Goal: Task Accomplishment & Management: Complete application form

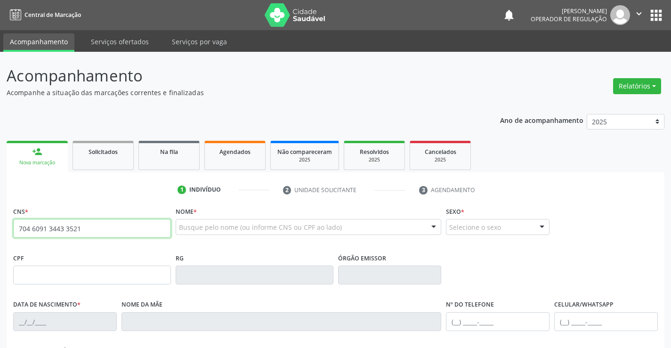
type input "704 6091 3443 3521"
type input "0604476213"
type input "0[DATE]"
type input "869.140.571-68"
type input "SN"
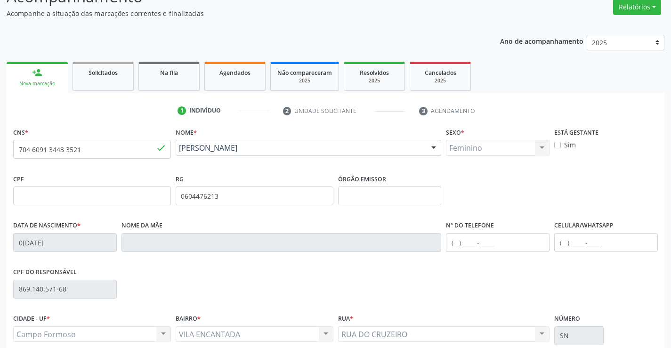
scroll to position [163, 0]
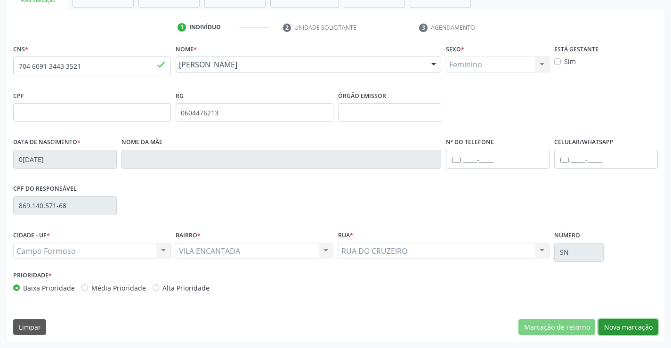
click at [614, 326] on button "Nova marcação" at bounding box center [628, 327] width 59 height 16
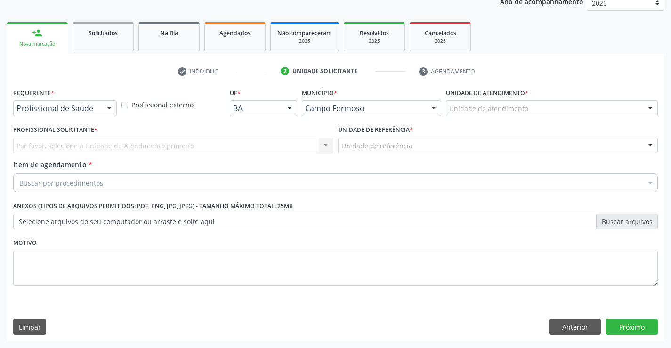
scroll to position [119, 0]
click at [109, 108] on div at bounding box center [109, 109] width 14 height 16
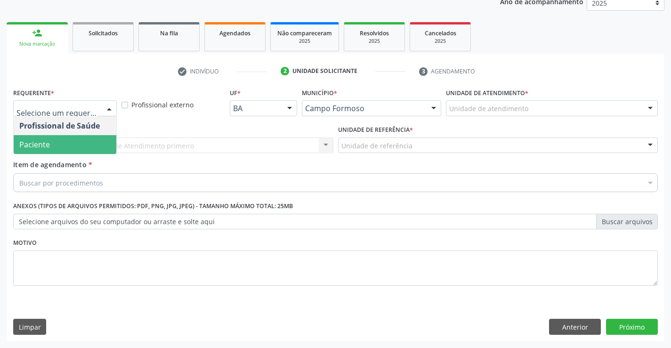
click at [72, 139] on span "Paciente" at bounding box center [65, 144] width 103 height 19
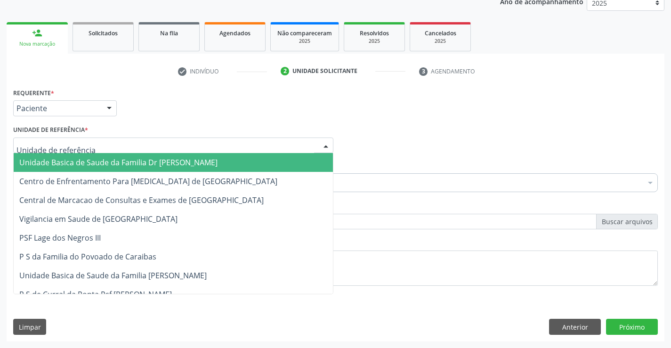
click at [322, 142] on div at bounding box center [326, 146] width 14 height 16
click at [246, 161] on span "Unidade Basica de Saude da Familia Dr [PERSON_NAME]" at bounding box center [173, 162] width 319 height 19
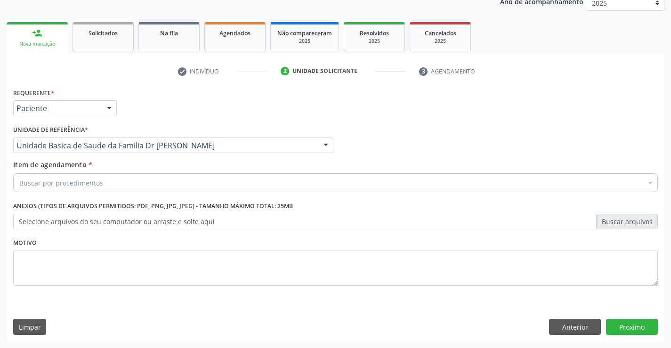
click at [207, 178] on div "Buscar por procedimentos" at bounding box center [335, 182] width 645 height 19
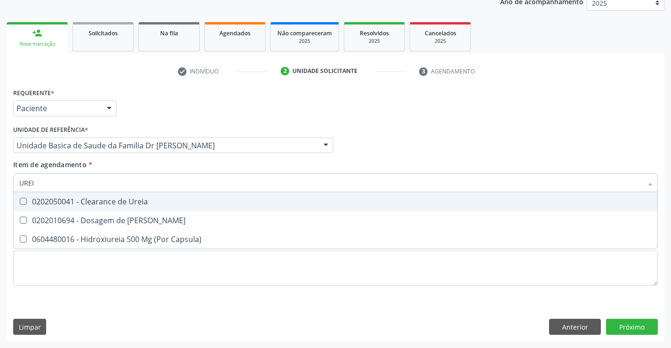
type input "UREIA"
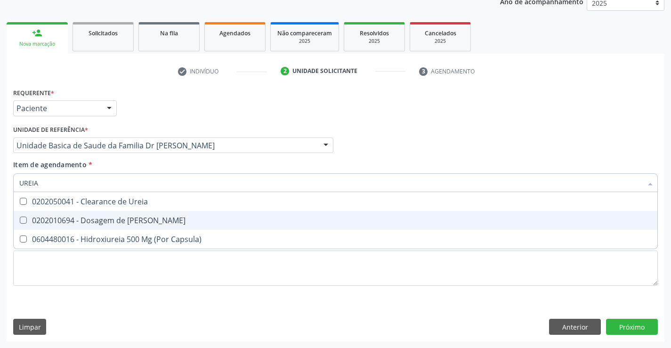
click at [72, 220] on div "0202010694 - Dosagem de [PERSON_NAME]" at bounding box center [335, 221] width 633 height 8
checkbox Ureia "true"
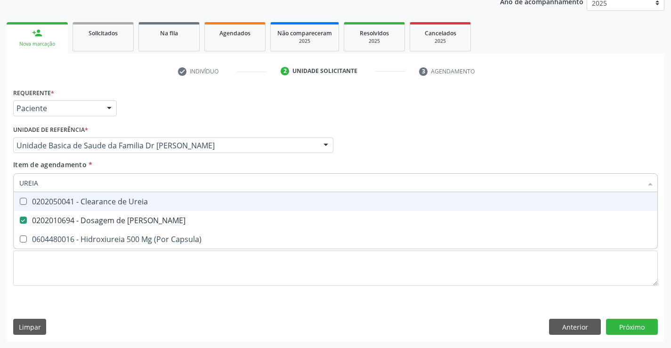
type input "UREIA"
click at [378, 135] on div "Profissional Solicitante Por favor, selecione a Unidade de Atendimento primeiro…" at bounding box center [336, 141] width 650 height 37
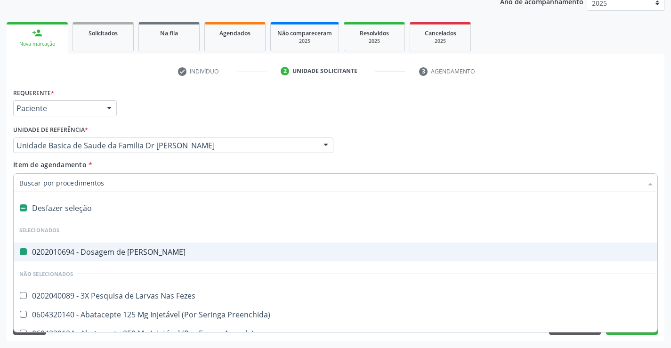
type input "C"
checkbox Ureia "false"
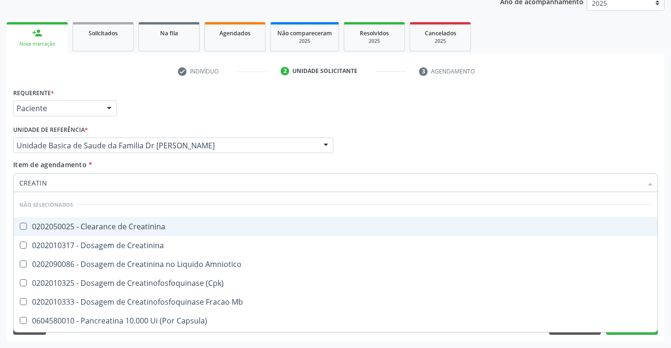
type input "CREATINI"
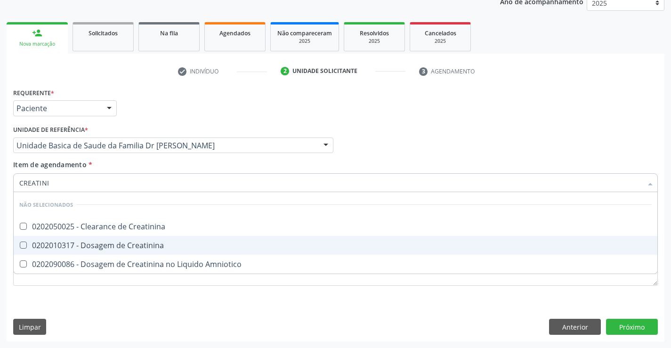
click at [109, 240] on span "0202010317 - Dosagem de Creatinina" at bounding box center [336, 245] width 644 height 19
checkbox Creatinina "true"
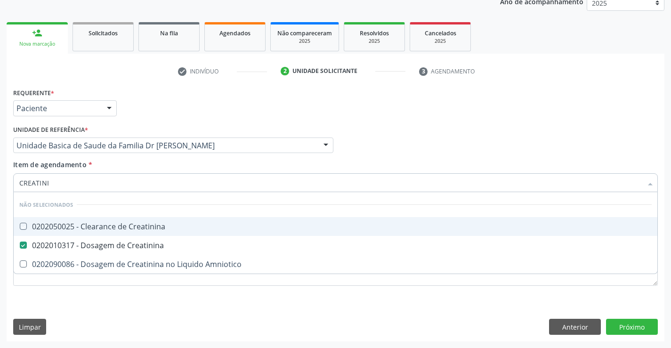
click at [382, 141] on div "Profissional Solicitante Por favor, selecione a Unidade de Atendimento primeiro…" at bounding box center [336, 141] width 650 height 37
checkbox Creatinina "true"
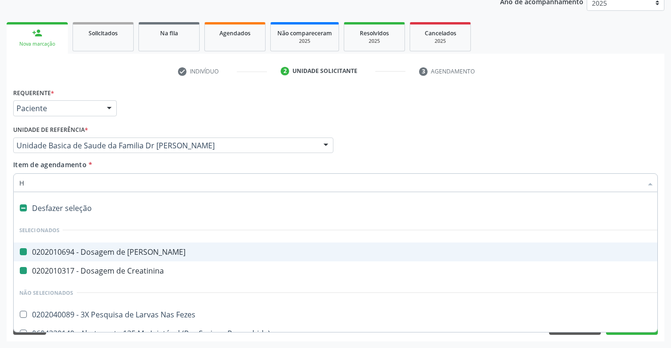
type input "HE"
checkbox Ureia "false"
checkbox Creatinina "false"
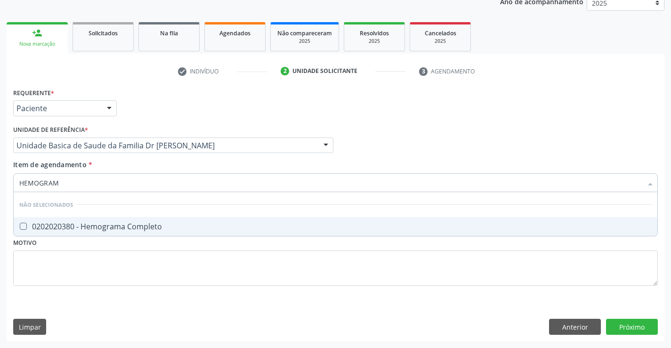
type input "HEMOGRAMA"
click at [66, 229] on div "0202020380 - Hemograma Completo" at bounding box center [335, 227] width 633 height 8
checkbox Completo "true"
click at [57, 259] on div "Requerente * Paciente Profissional de Saúde Paciente Nenhum resultado encontrad…" at bounding box center [335, 192] width 645 height 213
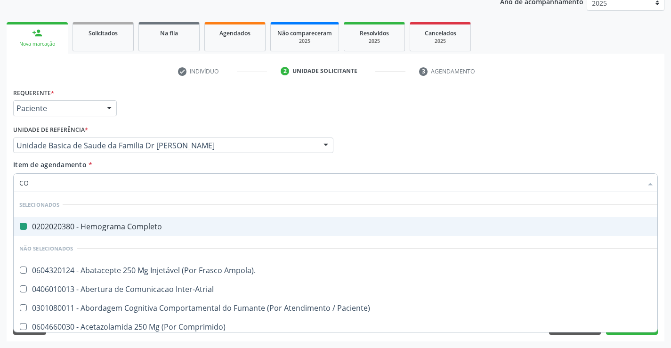
type input "COL"
checkbox Completo "false"
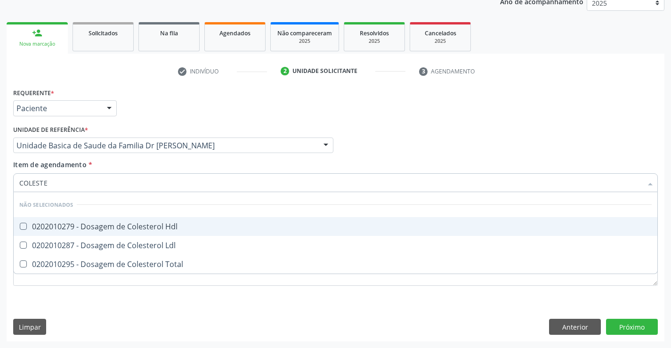
type input "COLESTER"
click at [26, 221] on span "0202010279 - Dosagem de Colesterol Hdl" at bounding box center [336, 226] width 644 height 19
checkbox Hdl "true"
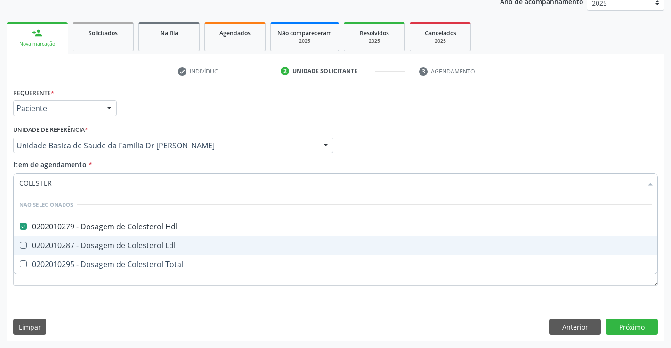
click at [20, 245] on Ldl at bounding box center [23, 245] width 7 height 7
click at [20, 245] on Ldl "checkbox" at bounding box center [17, 245] width 6 height 6
checkbox Ldl "true"
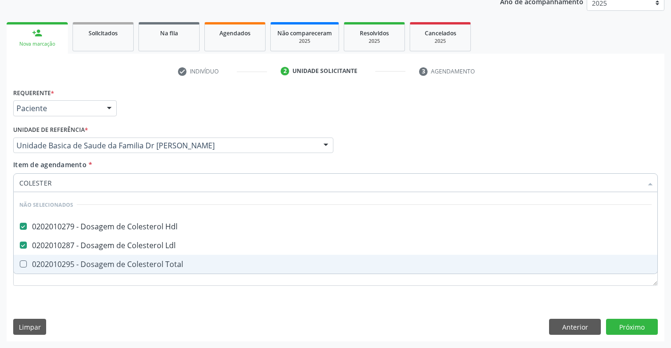
click at [25, 266] on Total at bounding box center [23, 264] width 7 height 7
click at [20, 266] on Total "checkbox" at bounding box center [17, 264] width 6 height 6
checkbox Total "true"
click at [51, 299] on div "Requerente * Paciente Profissional de Saúde Paciente Nenhum resultado encontrad…" at bounding box center [335, 192] width 645 height 213
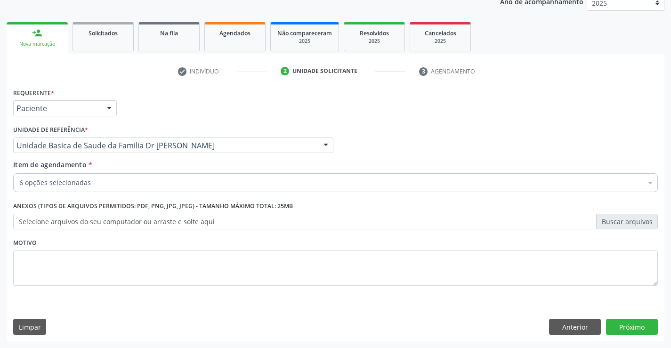
click at [90, 178] on div "6 opções selecionadas" at bounding box center [335, 182] width 645 height 19
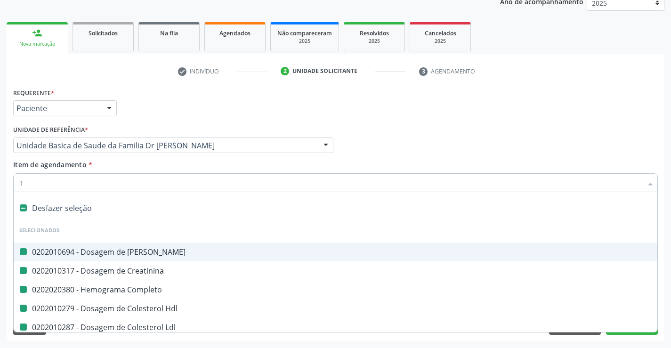
type input "TR"
checkbox Ureia "false"
checkbox Completo "false"
checkbox Creatinina "false"
checkbox Hdl "false"
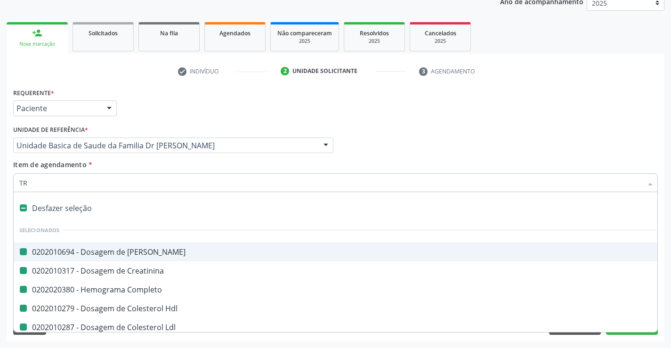
checkbox Ldl "false"
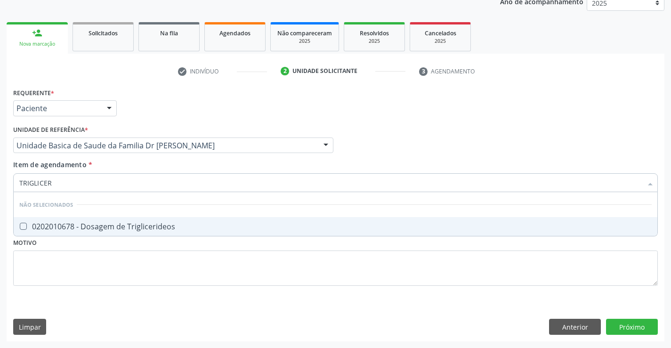
type input "TRIGLICERI"
click at [93, 229] on div "0202010678 - Dosagem de Triglicerideos" at bounding box center [335, 227] width 633 height 8
checkbox Triglicerideos "true"
click at [68, 269] on div "Requerente * Paciente Profissional de Saúde Paciente Nenhum resultado encontrad…" at bounding box center [335, 192] width 645 height 213
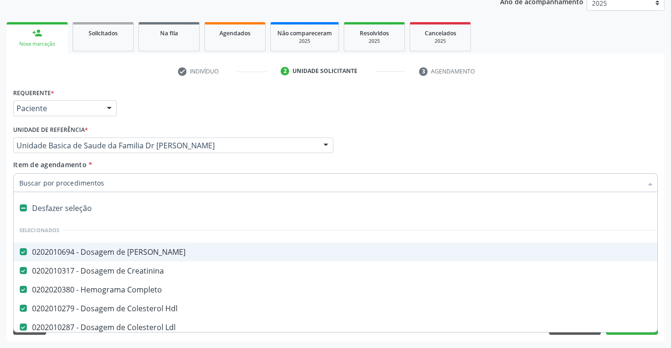
click at [639, 110] on div "Requerente * Paciente Profissional de Saúde Paciente Nenhum resultado encontrad…" at bounding box center [336, 104] width 650 height 37
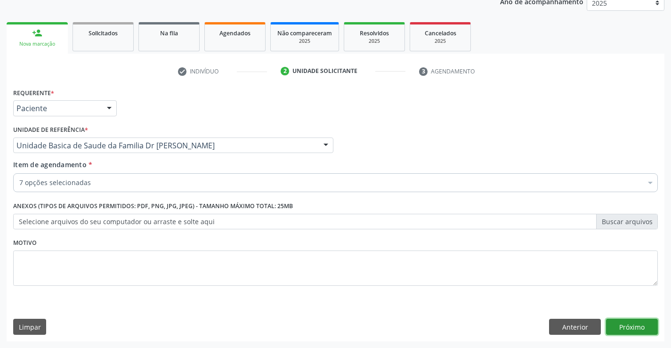
click at [621, 329] on button "Próximo" at bounding box center [632, 327] width 52 height 16
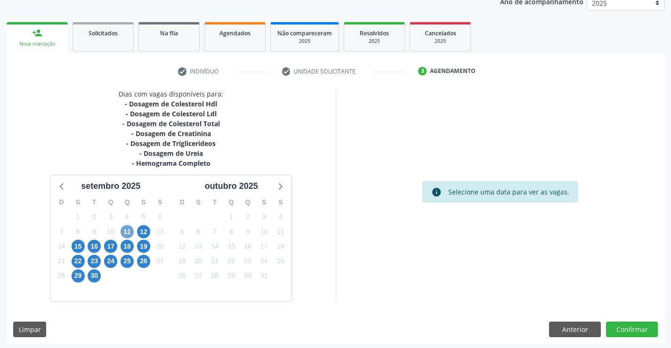
click at [125, 233] on span "11" at bounding box center [127, 231] width 13 height 13
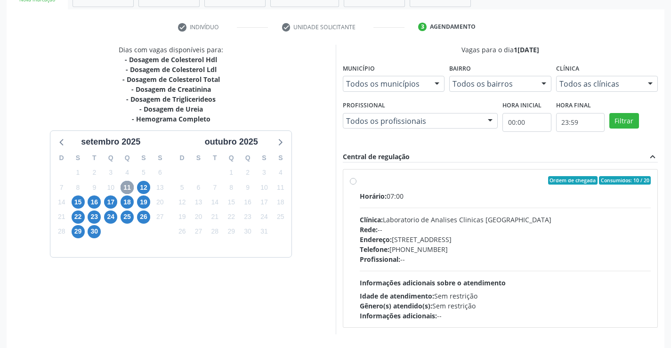
scroll to position [175, 0]
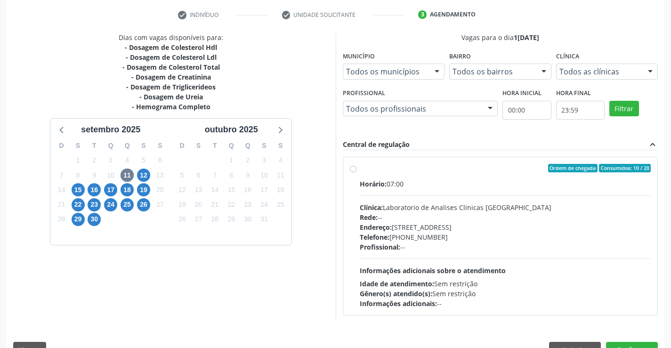
click at [360, 170] on label "Ordem de chegada Consumidos: 10 / 20 Horário: 07:00 Clínica: Laboratorio de Ana…" at bounding box center [506, 236] width 292 height 145
click at [355, 170] on input "Ordem de chegada Consumidos: 10 / 20 Horário: 07:00 Clínica: Laboratorio de Ana…" at bounding box center [353, 168] width 7 height 8
radio input "true"
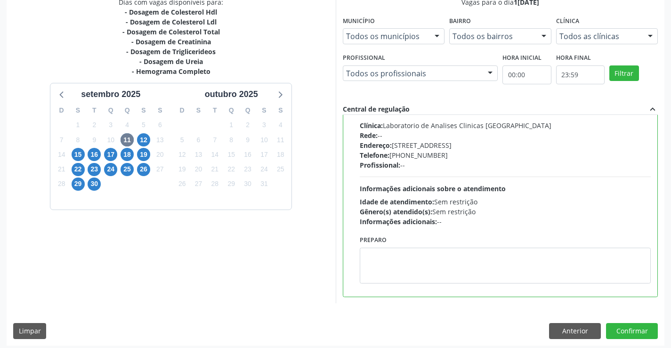
scroll to position [215, 0]
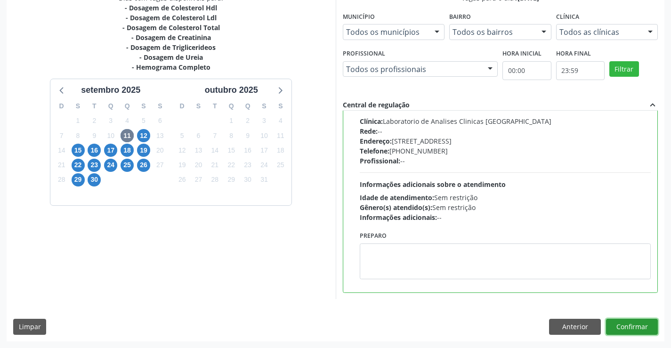
click at [616, 327] on button "Confirmar" at bounding box center [632, 327] width 52 height 16
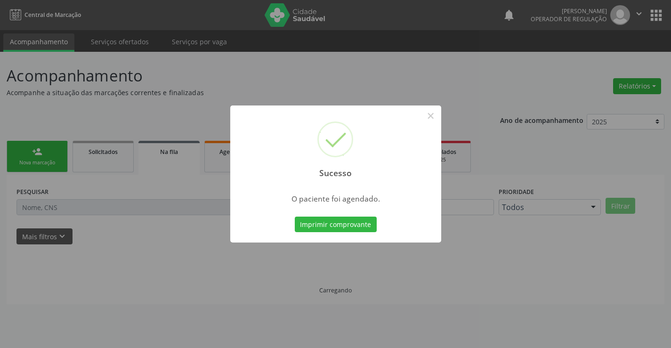
scroll to position [0, 0]
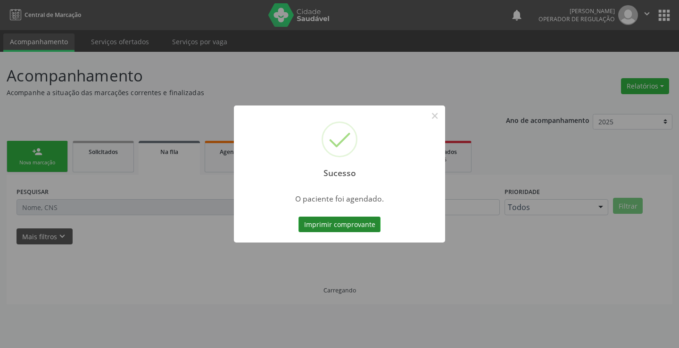
click at [318, 224] on button "Imprimir comprovante" at bounding box center [339, 225] width 82 height 16
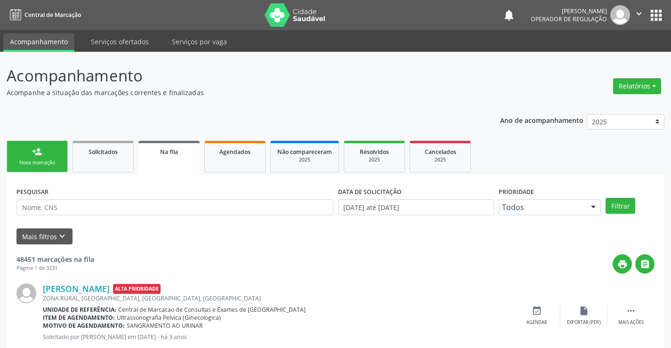
click at [49, 158] on link "person_add Nova marcação" at bounding box center [37, 157] width 61 height 32
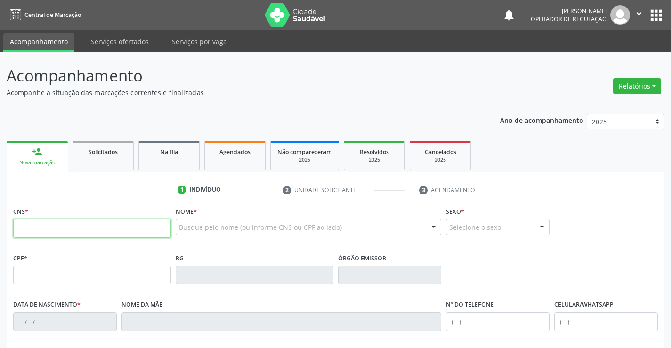
click at [47, 231] on input "text" at bounding box center [92, 228] width 158 height 19
type input "704 6076 8460 3126"
type input "002.126.715-45"
type input "01/11/1943"
type input "Josefa Rita"
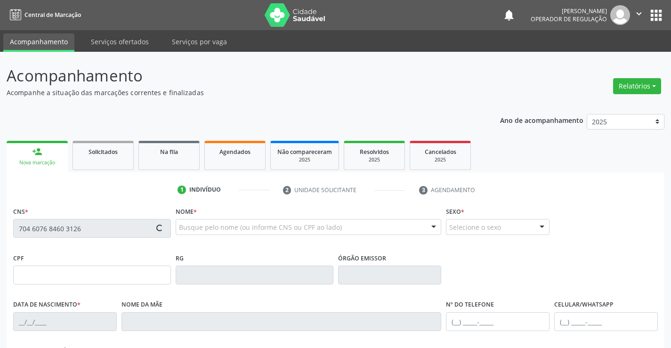
type input "(74) 99101-4485"
type input "S/N"
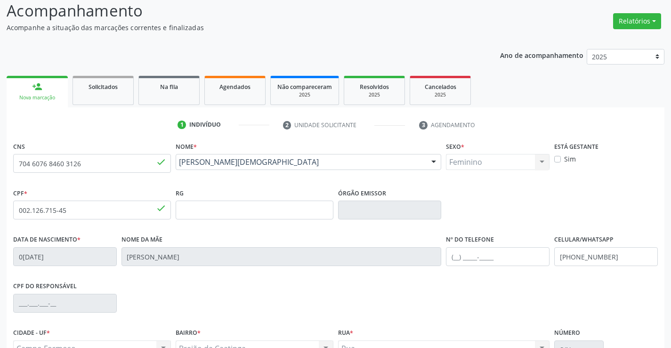
scroll to position [163, 0]
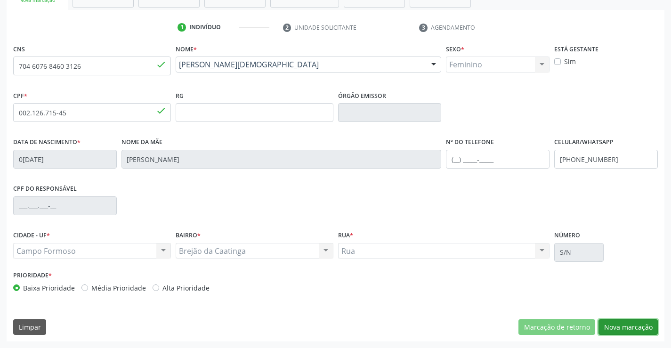
click at [614, 319] on button "Nova marcação" at bounding box center [628, 327] width 59 height 16
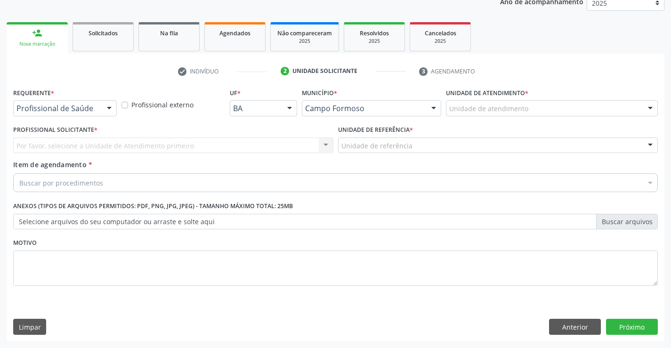
scroll to position [119, 0]
click at [108, 110] on div at bounding box center [109, 109] width 14 height 16
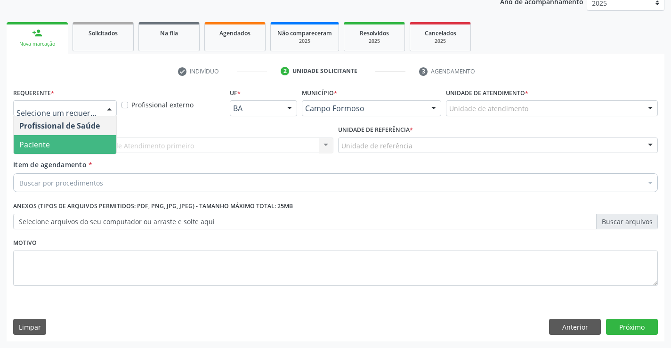
click at [53, 143] on span "Paciente" at bounding box center [65, 144] width 103 height 19
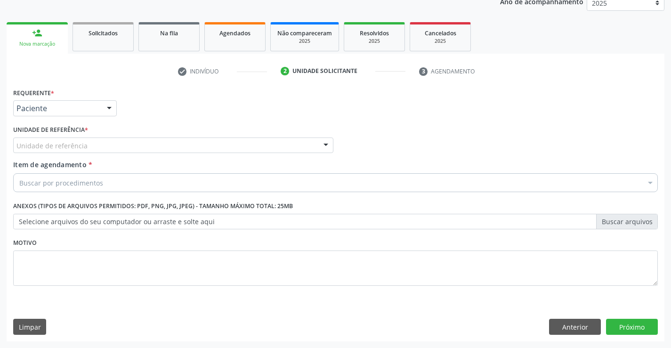
click at [320, 141] on div at bounding box center [326, 146] width 14 height 16
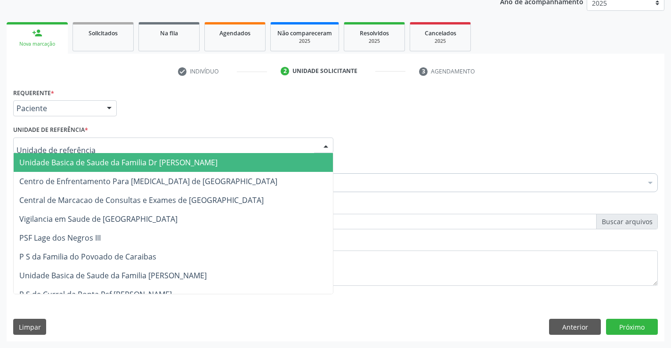
click at [226, 154] on span "Unidade Basica de Saude da Familia Dr [PERSON_NAME]" at bounding box center [173, 162] width 319 height 19
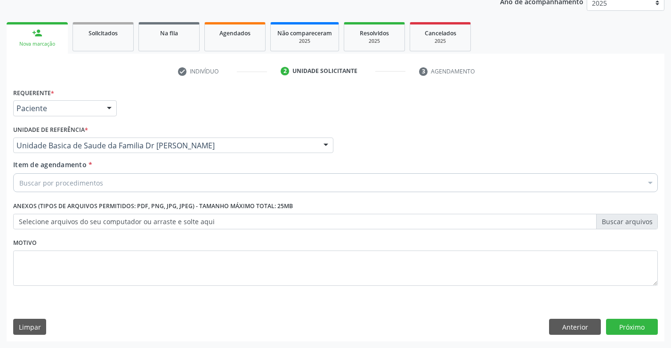
click at [173, 179] on div "Buscar por procedimentos" at bounding box center [335, 182] width 645 height 19
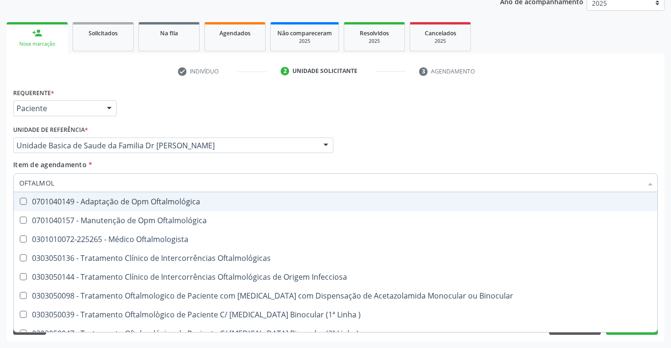
type input "OFTALMOLO"
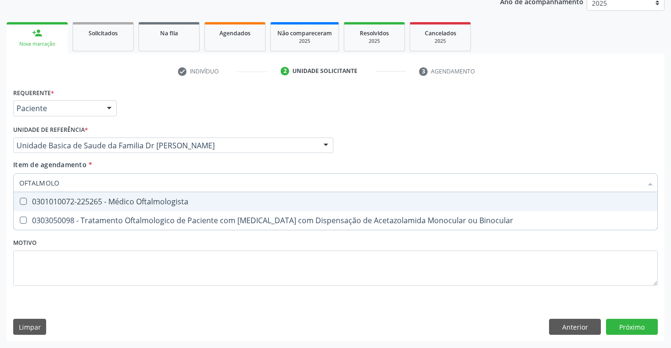
click at [152, 204] on div "0301010072-225265 - Médico Oftalmologista" at bounding box center [335, 202] width 633 height 8
checkbox Oftalmologista "true"
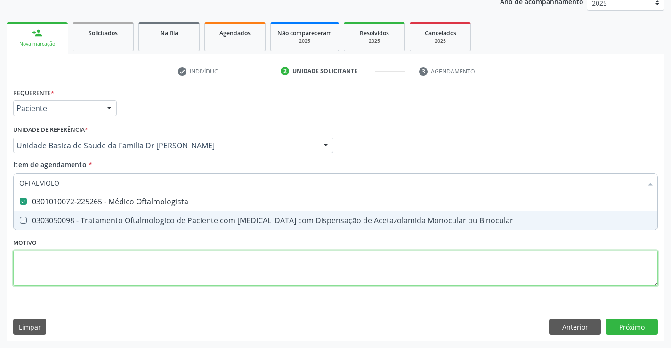
click at [102, 271] on div "Requerente * Paciente Profissional de Saúde Paciente Nenhum resultado encontrad…" at bounding box center [335, 192] width 645 height 213
checkbox Binocular "true"
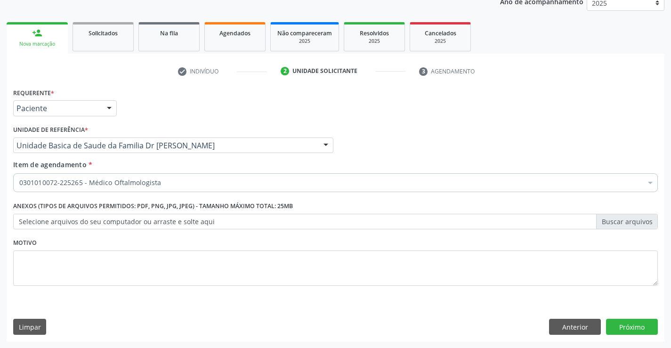
click at [89, 193] on div "Item de agendamento * 0301010072-225265 - Médico Oftalmologista Desfazer seleçã…" at bounding box center [336, 178] width 650 height 36
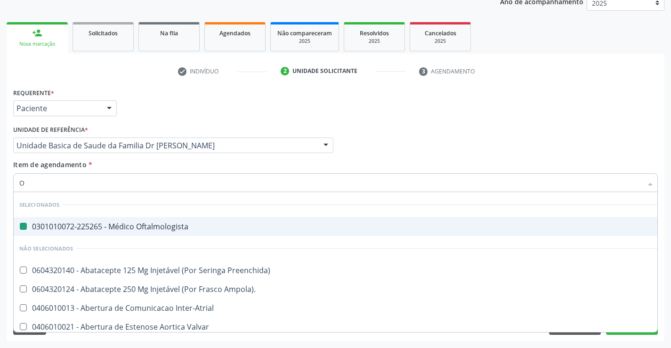
type input "OU"
checkbox Oftalmologista "false"
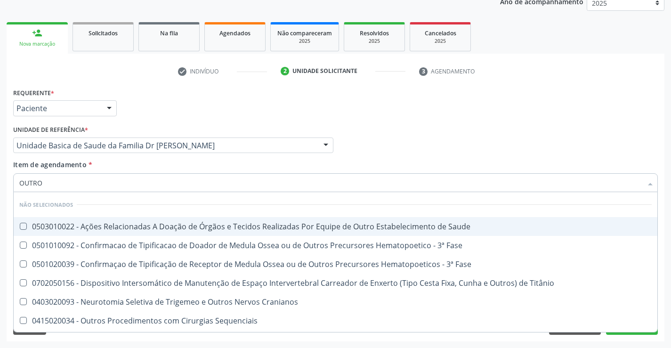
type input "OUTROS"
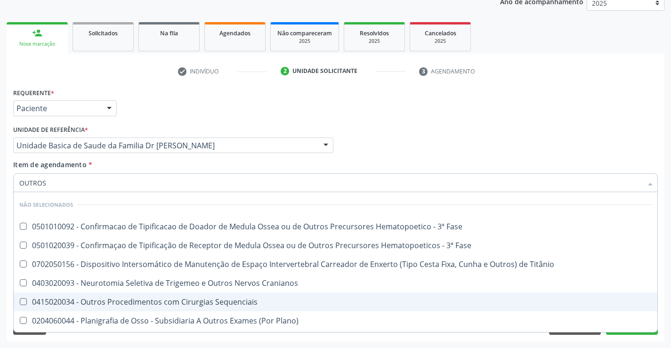
click at [98, 303] on div "0415020034 - Outros Procedimentos com Cirurgias Sequenciais" at bounding box center [335, 302] width 633 height 8
checkbox Sequenciais "true"
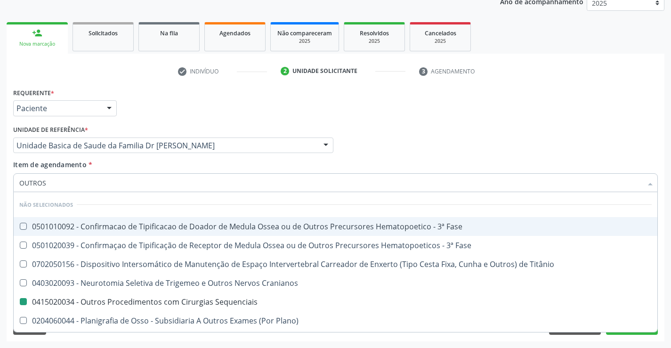
click at [600, 142] on div "Profissional Solicitante Por favor, selecione a Unidade de Atendimento primeiro…" at bounding box center [336, 141] width 650 height 37
checkbox Fase "true"
checkbox Sequenciais "false"
checkbox Fase "true"
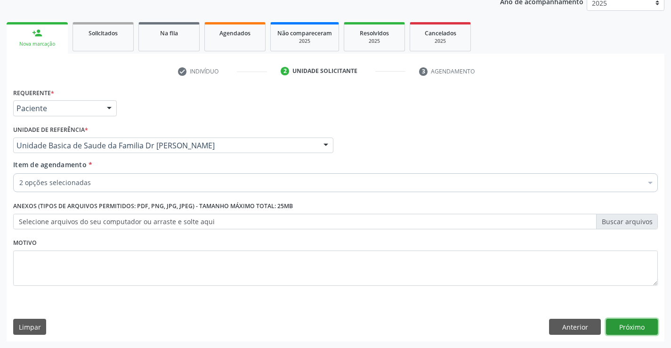
click at [628, 323] on button "Próximo" at bounding box center [632, 327] width 52 height 16
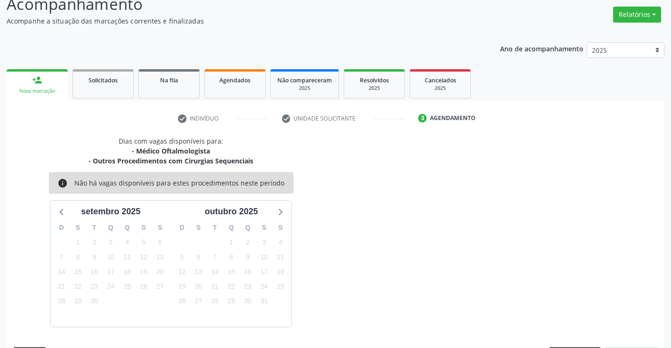
scroll to position [99, 0]
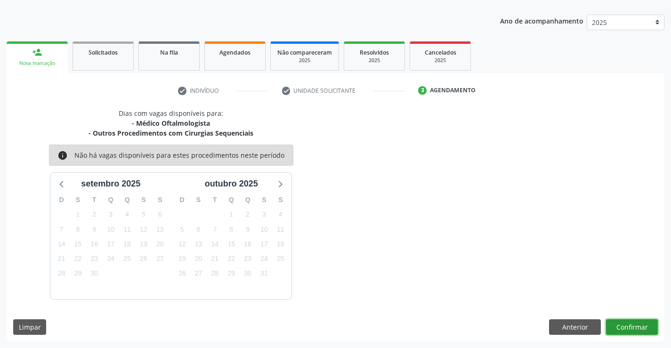
click at [621, 333] on button "Confirmar" at bounding box center [632, 327] width 52 height 16
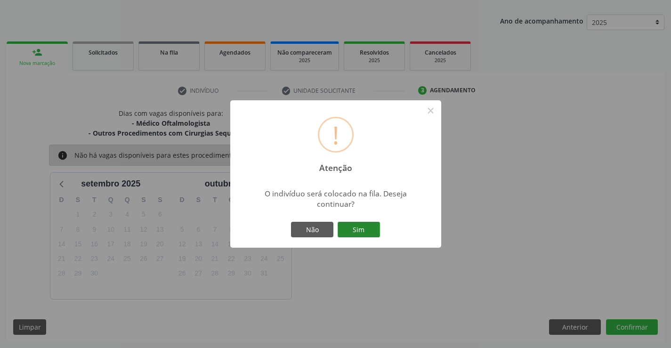
click at [357, 229] on button "Sim" at bounding box center [359, 230] width 42 height 16
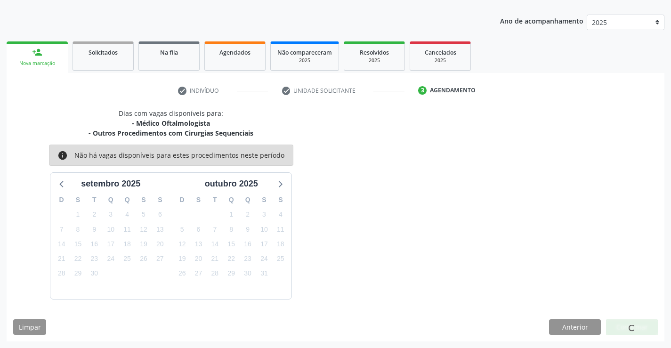
scroll to position [0, 0]
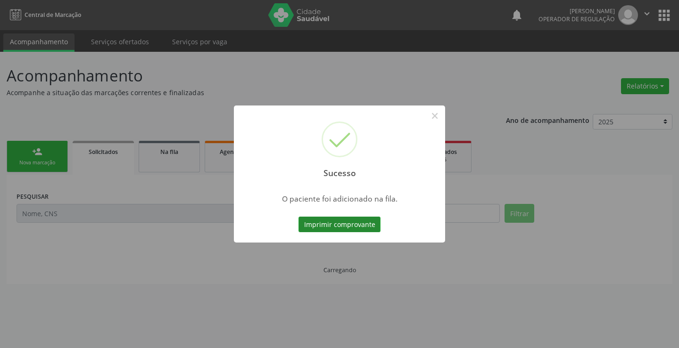
click at [326, 227] on button "Imprimir comprovante" at bounding box center [339, 225] width 82 height 16
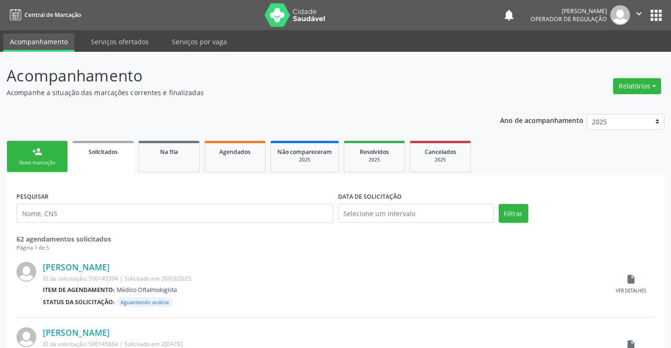
click at [40, 148] on div "person_add" at bounding box center [37, 152] width 10 height 10
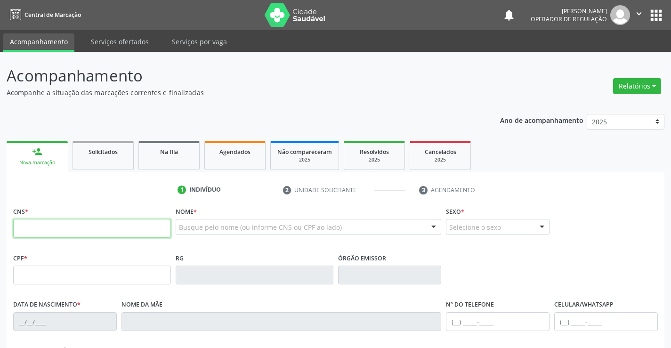
click at [29, 226] on input "text" at bounding box center [92, 228] width 158 height 19
type input "700 5051 1353 7357"
type input "0274333074"
type input "24/11/1960"
type input "(74) 98142-2463"
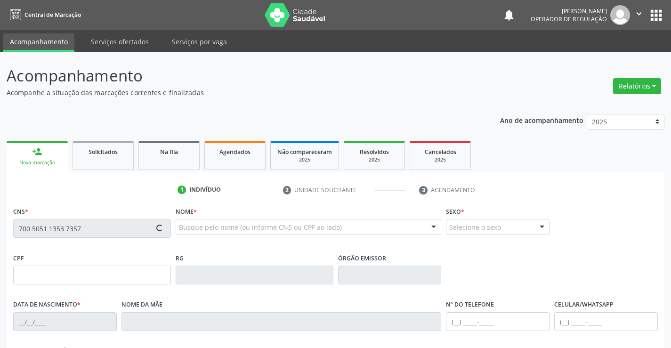
type input "(74) 98142-2463"
type input "234.533.545-91"
type input "201"
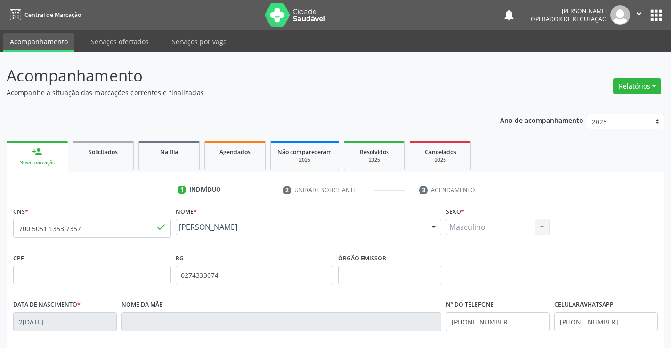
scroll to position [163, 0]
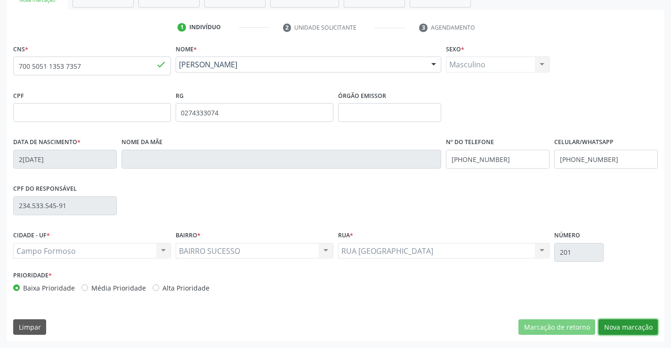
click at [608, 332] on button "Nova marcação" at bounding box center [628, 327] width 59 height 16
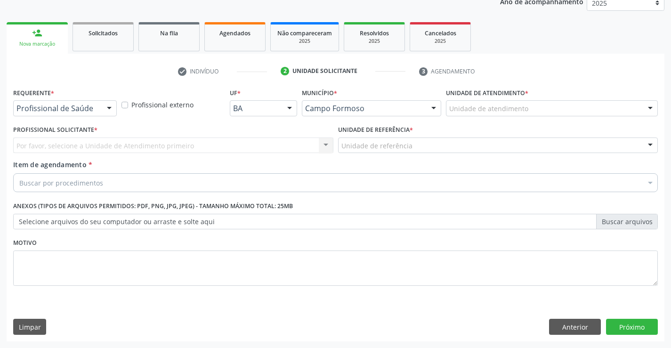
scroll to position [119, 0]
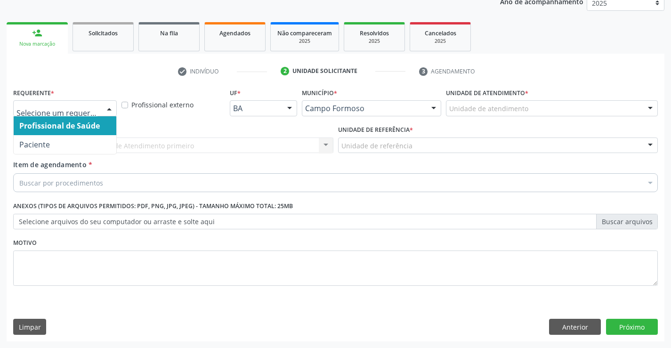
click at [107, 108] on div at bounding box center [109, 109] width 14 height 16
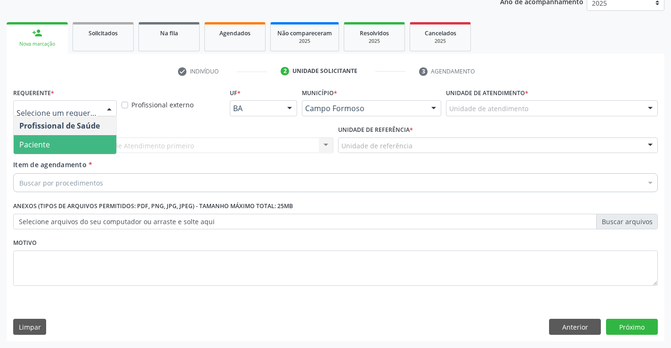
click at [70, 141] on span "Paciente" at bounding box center [65, 144] width 103 height 19
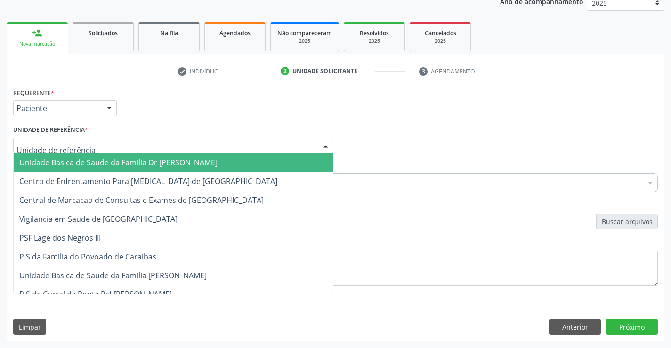
click at [328, 140] on div at bounding box center [326, 146] width 14 height 16
click at [180, 155] on span "Unidade Basica de Saude da Familia Dr [PERSON_NAME]" at bounding box center [173, 162] width 319 height 19
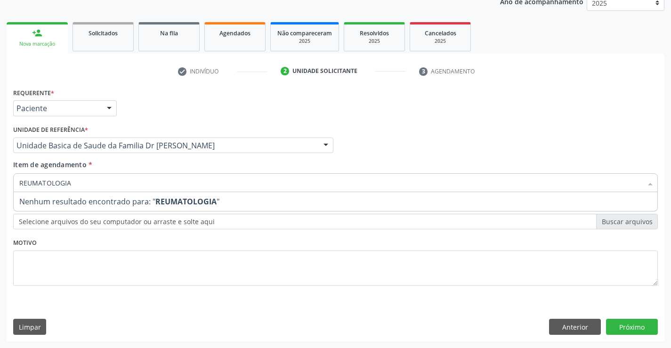
type input "REUMATOLOGI"
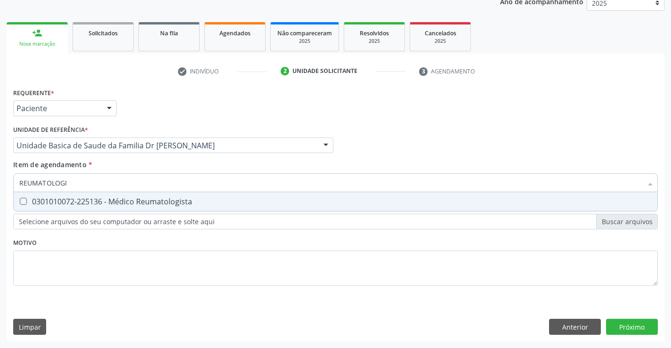
click at [134, 204] on div "0301010072-225136 - Médico Reumatologista" at bounding box center [335, 202] width 633 height 8
checkbox Reumatologista "true"
click at [628, 326] on div "Requerente * Paciente Profissional de Saúde Paciente Nenhum resultado encontrad…" at bounding box center [336, 214] width 658 height 256
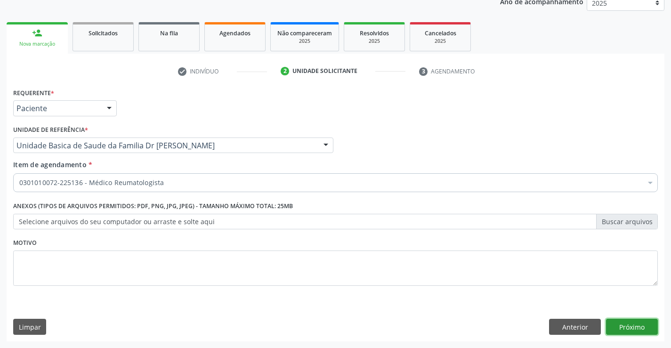
click at [628, 326] on button "Próximo" at bounding box center [632, 327] width 52 height 16
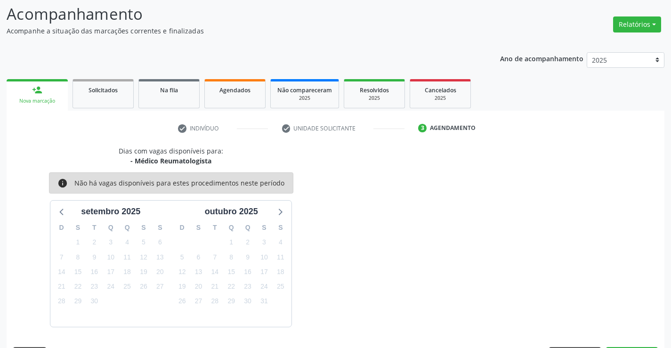
scroll to position [90, 0]
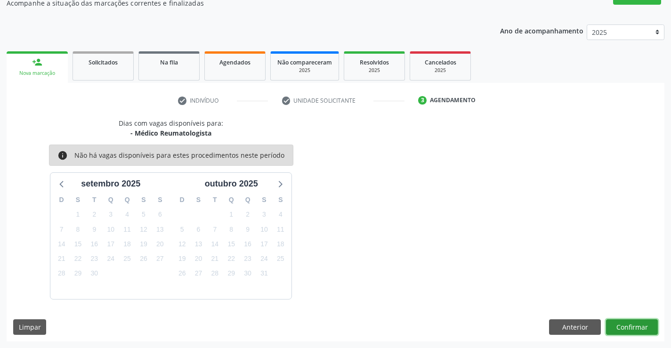
click at [621, 326] on button "Confirmar" at bounding box center [632, 327] width 52 height 16
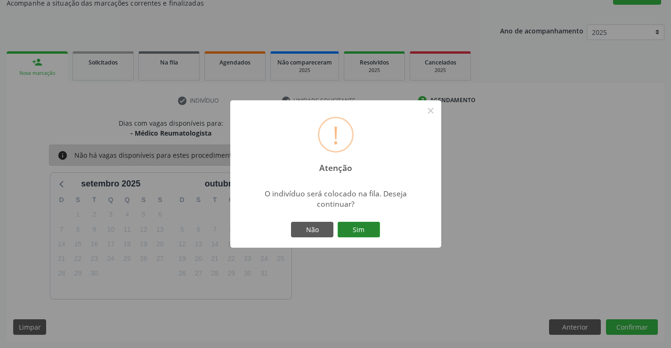
click at [358, 235] on button "Sim" at bounding box center [359, 230] width 42 height 16
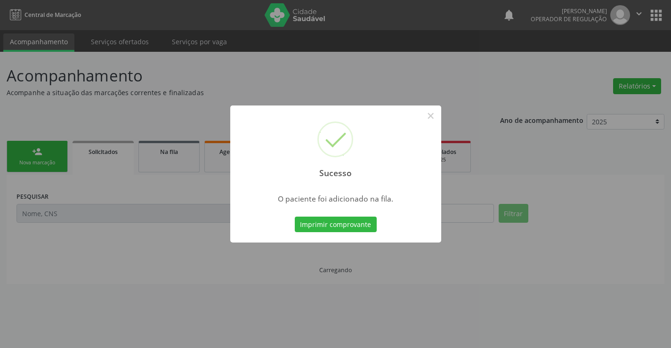
scroll to position [0, 0]
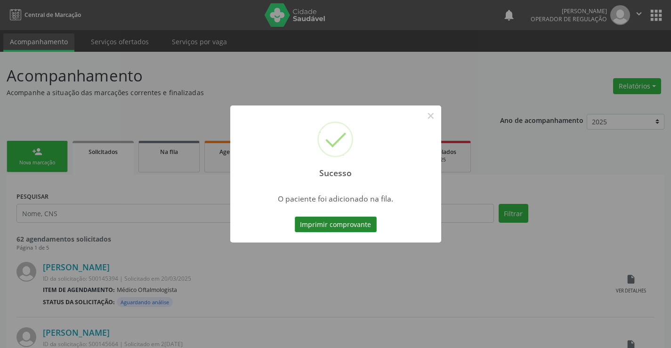
click at [332, 222] on button "Imprimir comprovante" at bounding box center [336, 225] width 82 height 16
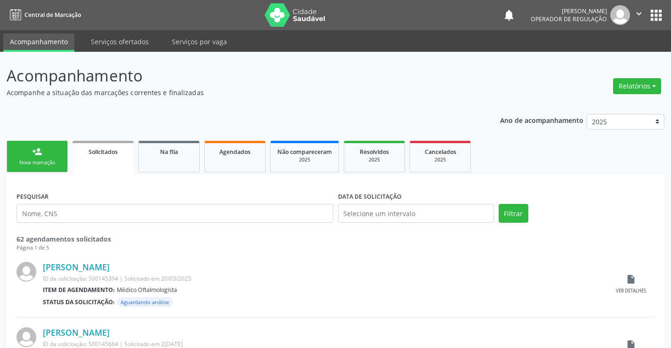
click at [39, 158] on link "person_add Nova marcação" at bounding box center [37, 157] width 61 height 32
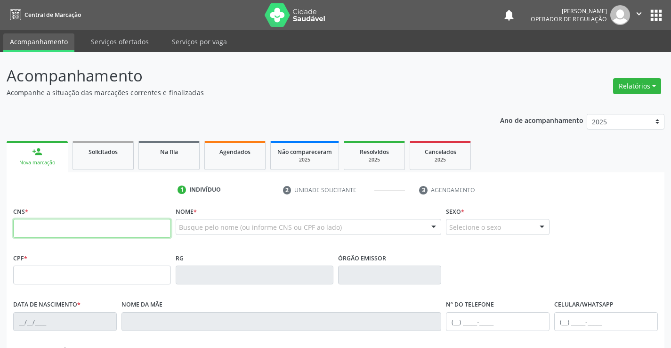
click at [49, 228] on input "text" at bounding box center [92, 228] width 158 height 19
type input "701 4016 2415 5439"
type input "005.558.895-64"
type input "0879117877"
type input "3[DATE]"
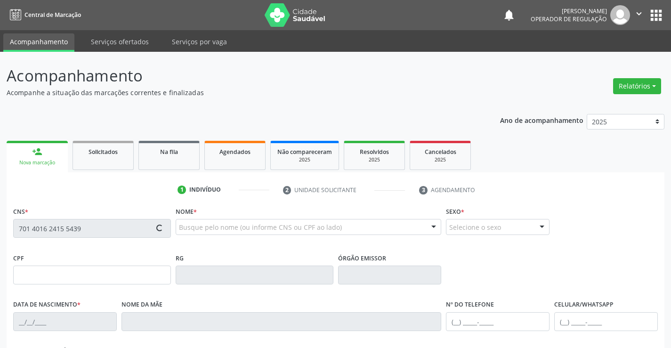
type input "[PHONE_NUMBER]"
type input "SN"
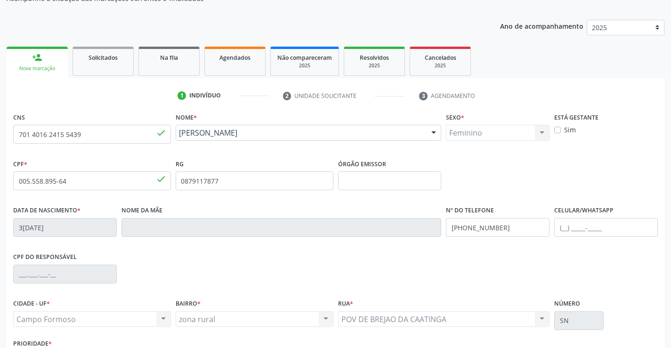
scroll to position [163, 0]
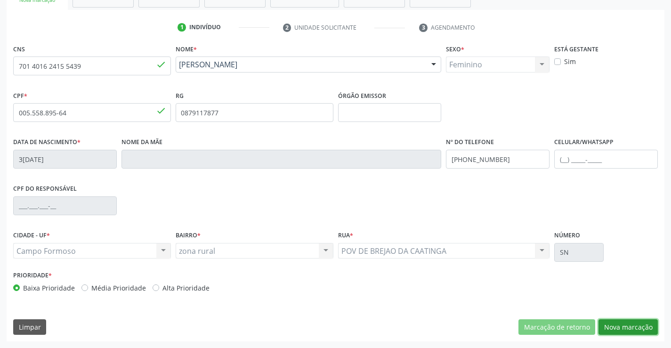
click at [636, 332] on button "Nova marcação" at bounding box center [628, 327] width 59 height 16
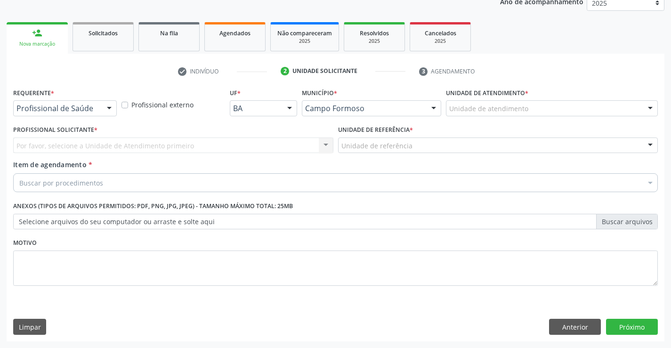
scroll to position [119, 0]
click at [108, 111] on div at bounding box center [109, 109] width 14 height 16
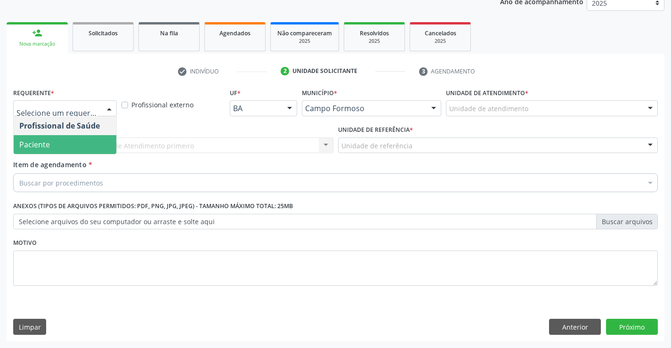
click at [82, 139] on span "Paciente" at bounding box center [65, 144] width 103 height 19
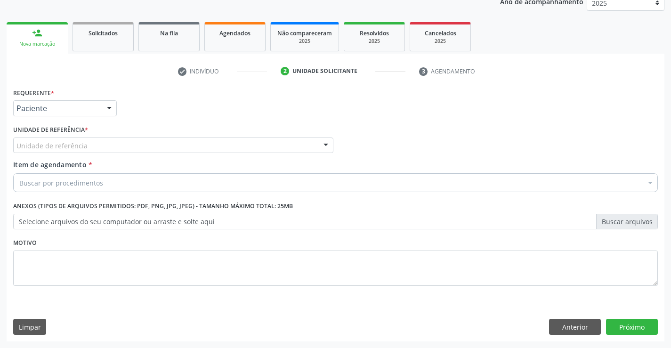
click at [322, 143] on div at bounding box center [326, 146] width 14 height 16
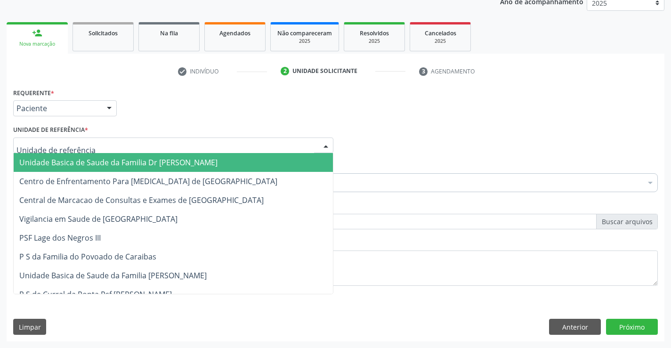
click at [239, 157] on span "Unidade Basica de Saude da Familia Dr [PERSON_NAME]" at bounding box center [173, 162] width 319 height 19
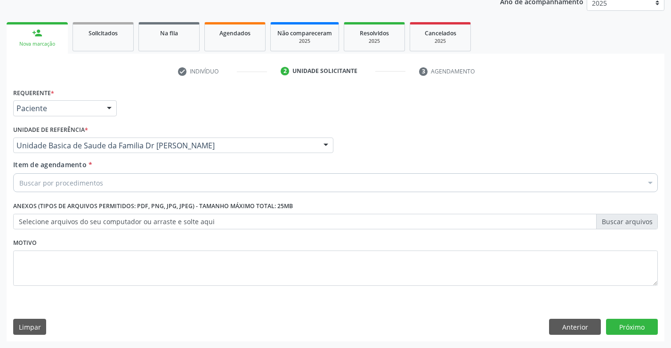
click at [180, 183] on div "Buscar por procedimentos" at bounding box center [335, 182] width 645 height 19
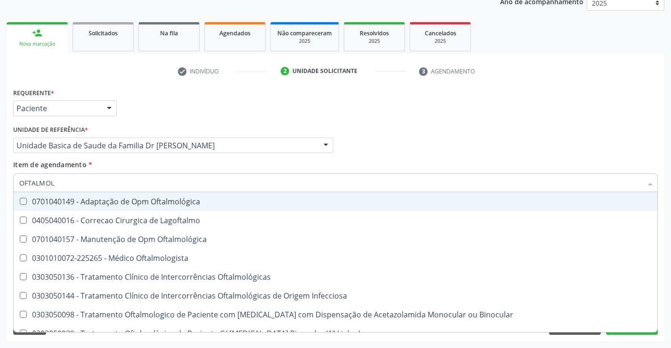
type input "OFTALMOLO"
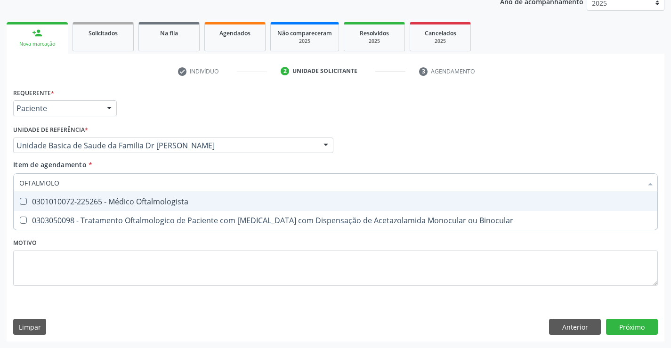
click at [168, 198] on div "0301010072-225265 - Médico Oftalmologista" at bounding box center [335, 202] width 633 height 8
checkbox Oftalmologista "true"
type input "OFTALMOLO"
click at [433, 131] on div "Profissional Solicitante Por favor, selecione a Unidade de Atendimento primeiro…" at bounding box center [336, 141] width 650 height 37
checkbox Binocular "true"
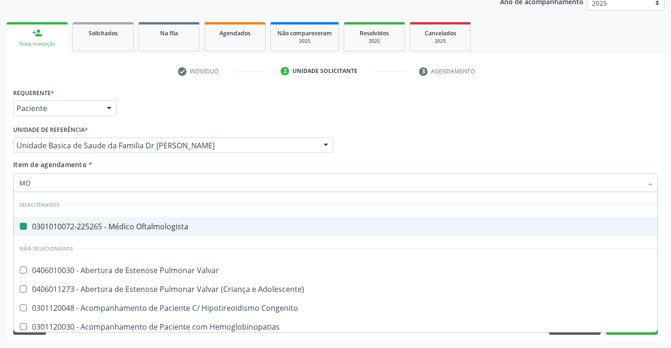
type input "MON"
checkbox Oftalmologista "false"
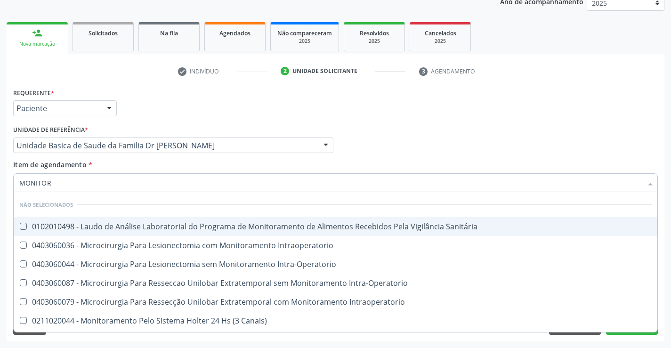
type input "MONITORI"
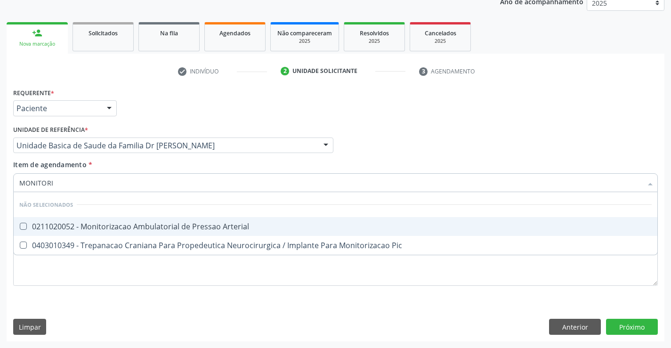
click at [146, 224] on div "0211020052 - Monitorizacao Ambulatorial de Pressao Arterial" at bounding box center [335, 227] width 633 height 8
checkbox Arterial "true"
click at [357, 152] on div "Profissional Solicitante Por favor, selecione a Unidade de Atendimento primeiro…" at bounding box center [336, 141] width 650 height 37
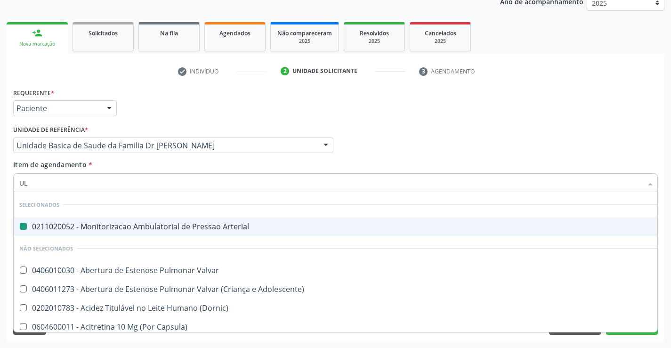
type input "ULT"
checkbox Arterial "false"
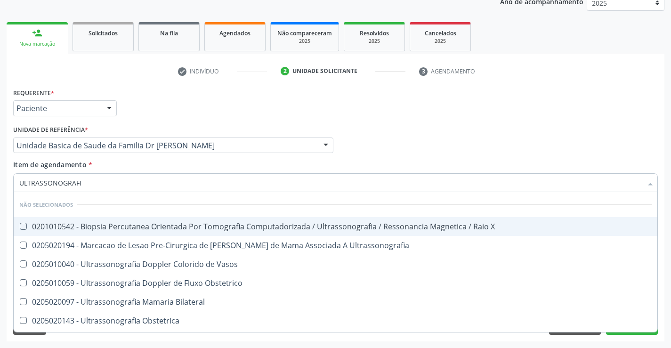
type input "ULTRASSONOGRAFIA"
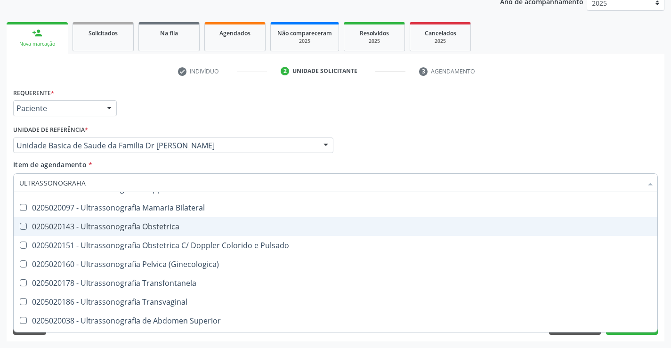
scroll to position [141, 0]
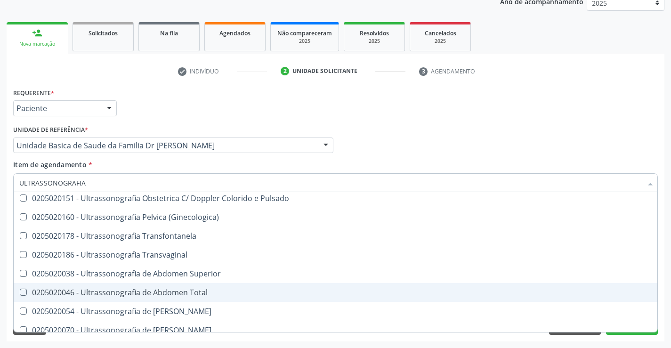
click at [148, 286] on span "0205020046 - Ultrassonografia de Abdomen Total" at bounding box center [336, 292] width 644 height 19
checkbox Total "true"
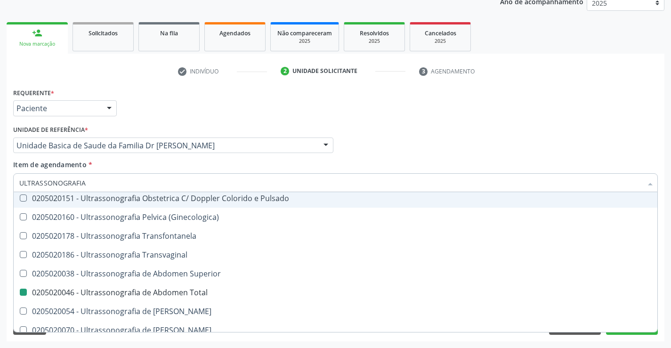
click at [432, 144] on div "Profissional Solicitante Por favor, selecione a Unidade de Atendimento primeiro…" at bounding box center [336, 141] width 650 height 37
checkbox X "true"
checkbox Total "false"
checkbox Vasos "true"
checkbox Ultrassonografia "true"
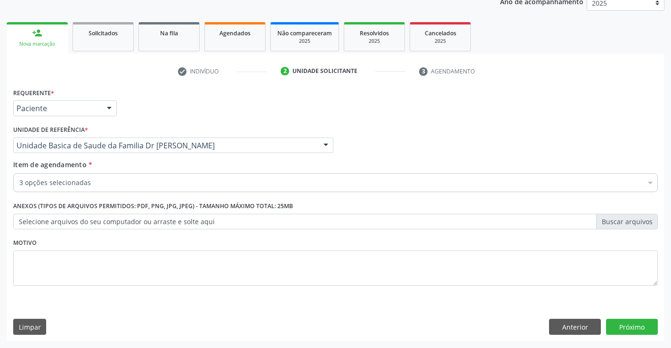
scroll to position [0, 0]
click at [624, 333] on button "Próximo" at bounding box center [632, 327] width 52 height 16
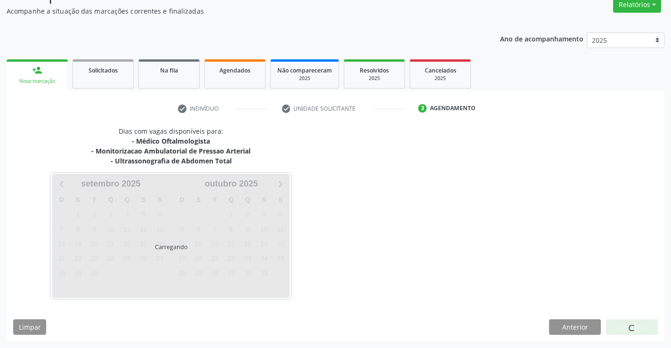
scroll to position [109, 0]
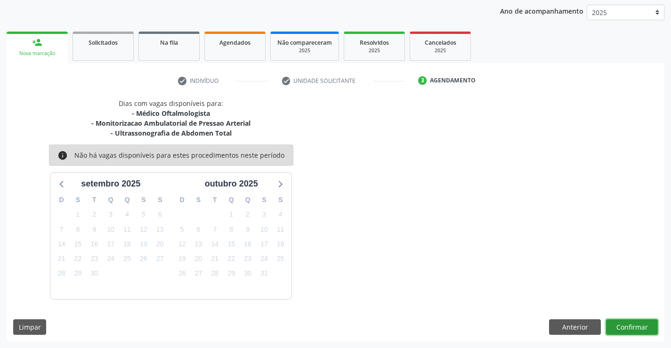
click at [614, 325] on button "Confirmar" at bounding box center [632, 327] width 52 height 16
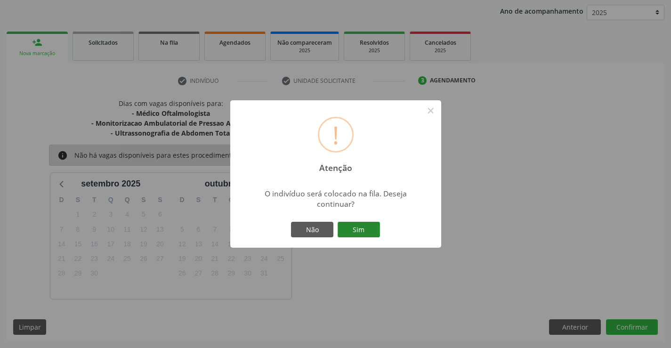
click at [339, 229] on button "Sim" at bounding box center [359, 230] width 42 height 16
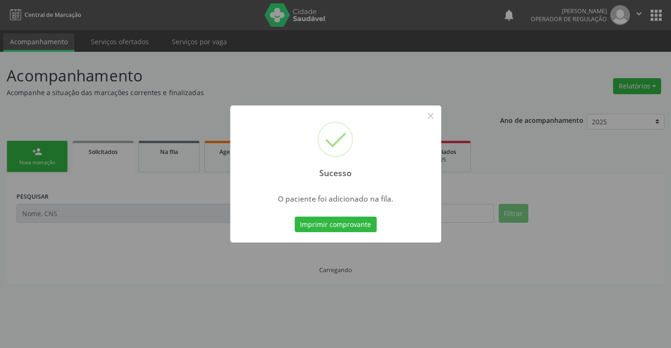
scroll to position [0, 0]
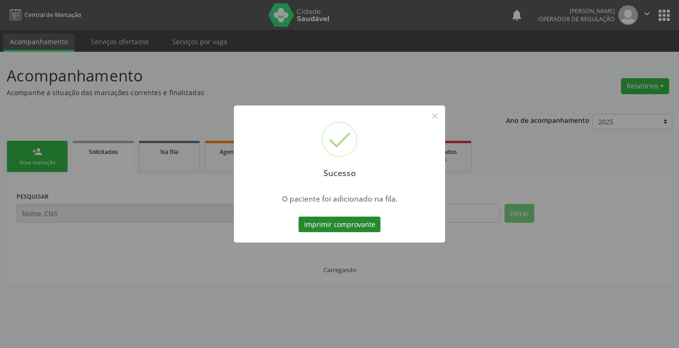
click at [339, 223] on button "Imprimir comprovante" at bounding box center [339, 225] width 82 height 16
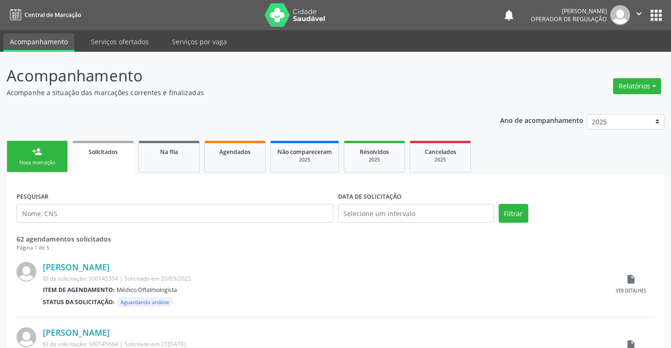
click at [637, 12] on icon "" at bounding box center [639, 13] width 10 height 10
click at [614, 55] on link "Sair" at bounding box center [615, 57] width 65 height 13
